Goal: Information Seeking & Learning: Find specific fact

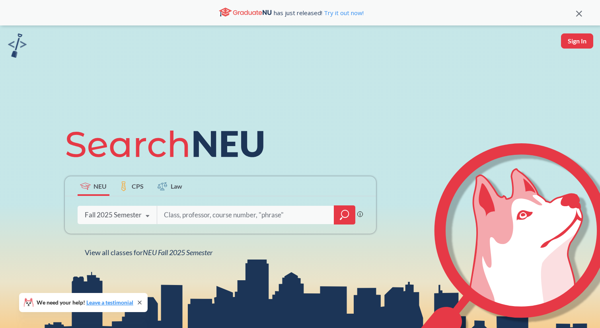
click at [259, 212] on input "search" at bounding box center [245, 214] width 165 height 17
type input "ie6750"
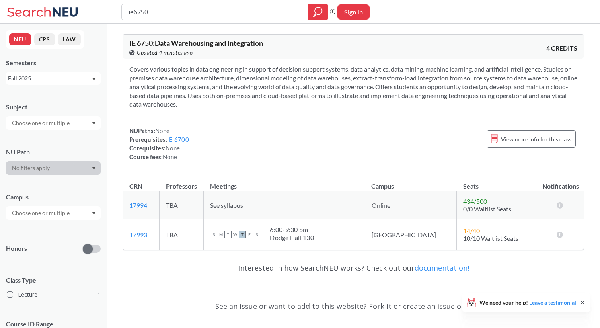
click at [349, 177] on th "Meetings" at bounding box center [284, 182] width 161 height 17
click at [314, 235] on div "Dodge Hall 130" at bounding box center [292, 237] width 44 height 8
click at [301, 235] on div "Dodge Hall 130" at bounding box center [292, 237] width 44 height 8
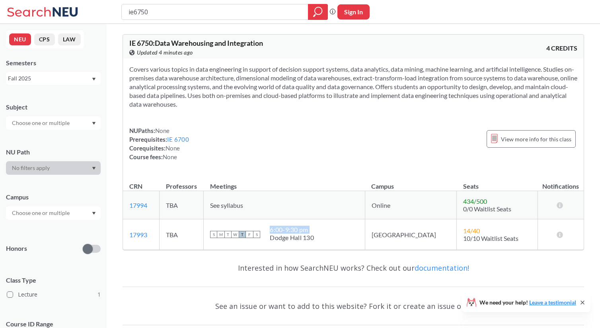
click at [301, 235] on div "Dodge Hall 130" at bounding box center [292, 237] width 44 height 8
